Goal: Download file/media

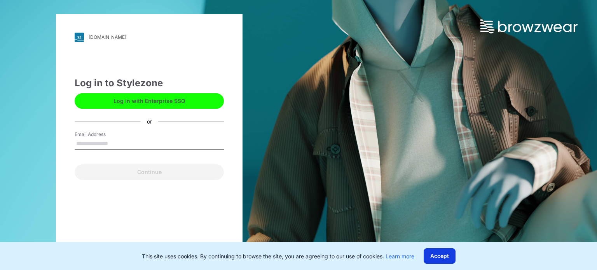
click at [443, 252] on button "Accept" at bounding box center [440, 256] width 32 height 16
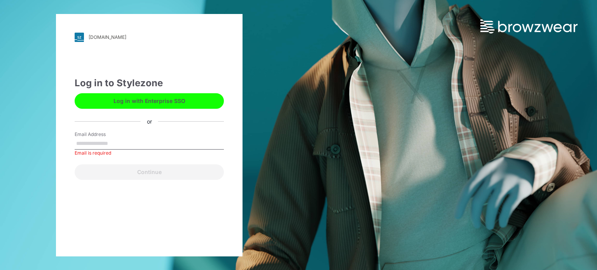
click at [169, 138] on input "Email Address" at bounding box center [149, 144] width 149 height 12
type input "**********"
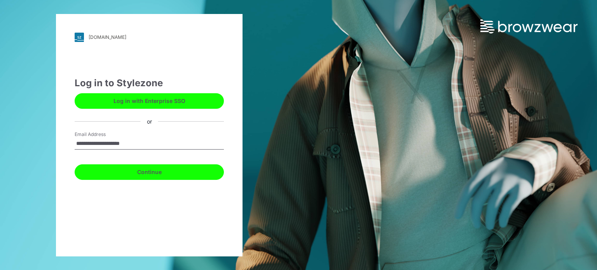
click at [156, 173] on button "Continue" at bounding box center [149, 172] width 149 height 16
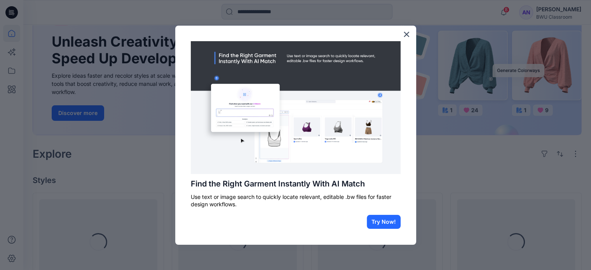
scroll to position [78, 0]
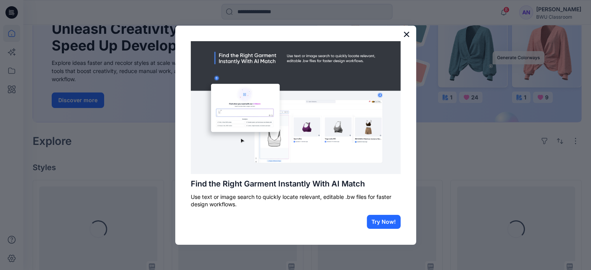
click at [406, 33] on button "×" at bounding box center [406, 34] width 7 height 12
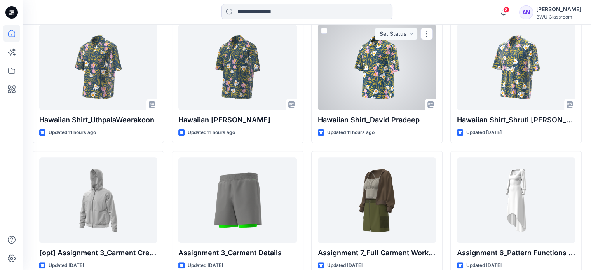
scroll to position [233, 0]
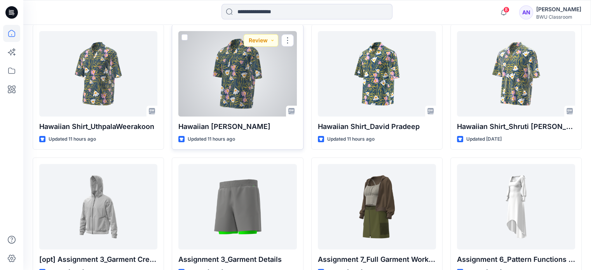
click at [221, 80] on div at bounding box center [237, 74] width 118 height 86
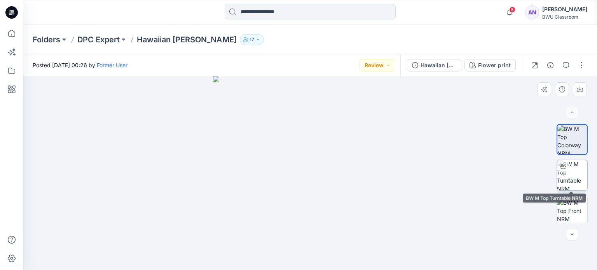
scroll to position [182, 0]
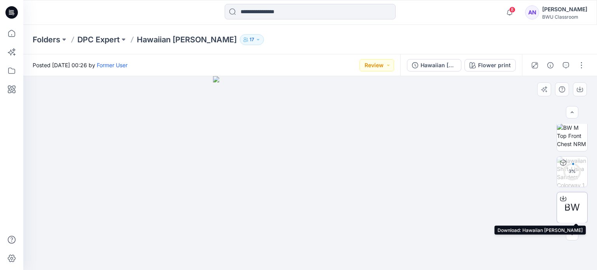
click at [564, 198] on icon at bounding box center [563, 199] width 6 height 4
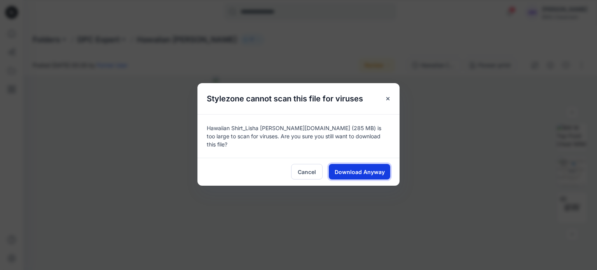
click at [362, 169] on span "Download Anyway" at bounding box center [360, 172] width 50 height 8
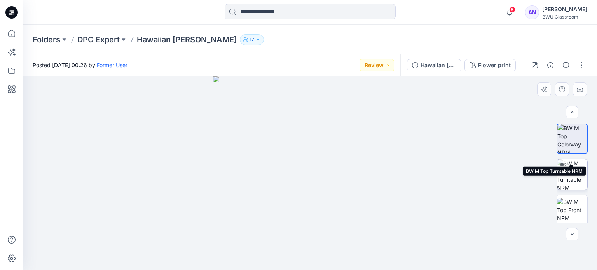
scroll to position [0, 0]
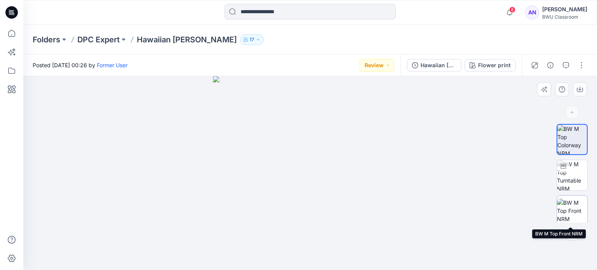
click at [572, 207] on img at bounding box center [572, 211] width 30 height 24
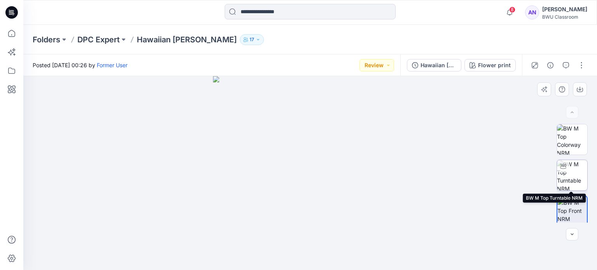
click at [575, 177] on img at bounding box center [572, 175] width 30 height 30
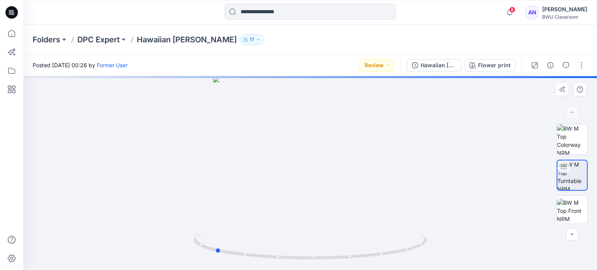
drag, startPoint x: 404, startPoint y: 249, endPoint x: 312, endPoint y: 215, distance: 97.9
click at [309, 269] on div at bounding box center [310, 173] width 574 height 194
drag, startPoint x: 297, startPoint y: 207, endPoint x: 316, endPoint y: 139, distance: 70.9
click at [316, 139] on img at bounding box center [330, 15] width 682 height 510
click at [109, 39] on p "DPC Expert" at bounding box center [98, 39] width 42 height 11
